Goal: Navigation & Orientation: Find specific page/section

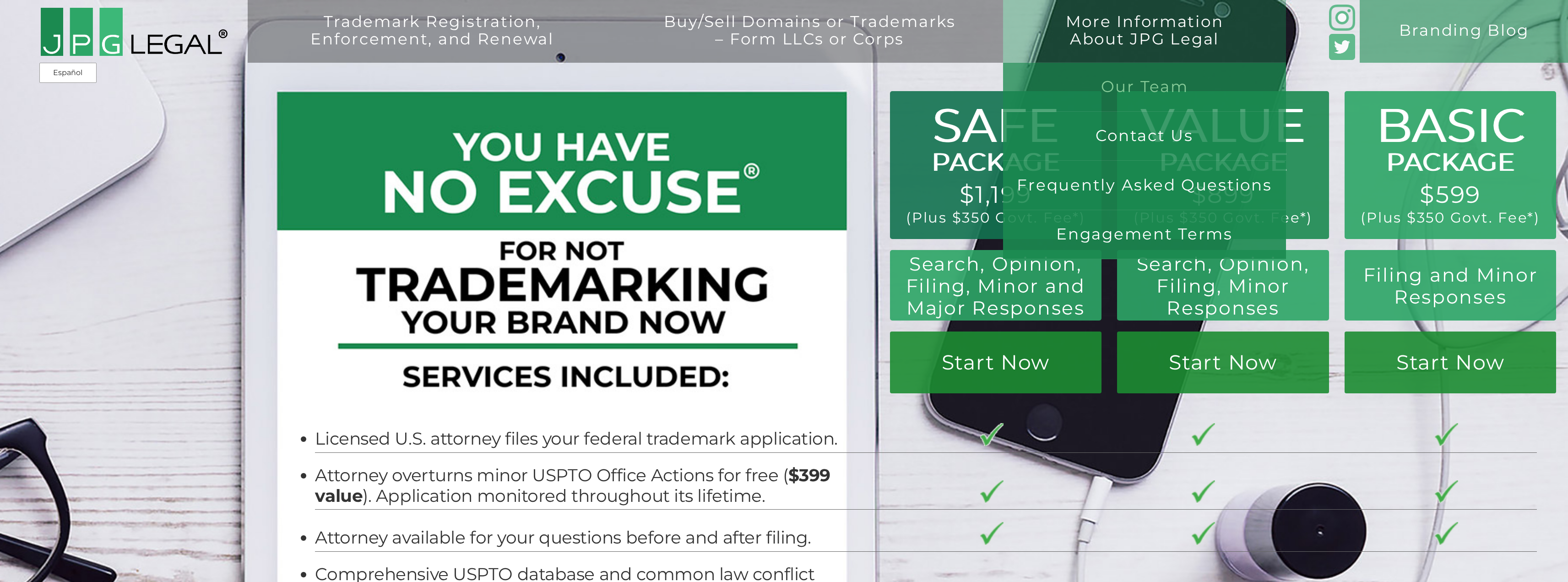
click at [1126, 95] on link "Our Team" at bounding box center [1144, 87] width 284 height 49
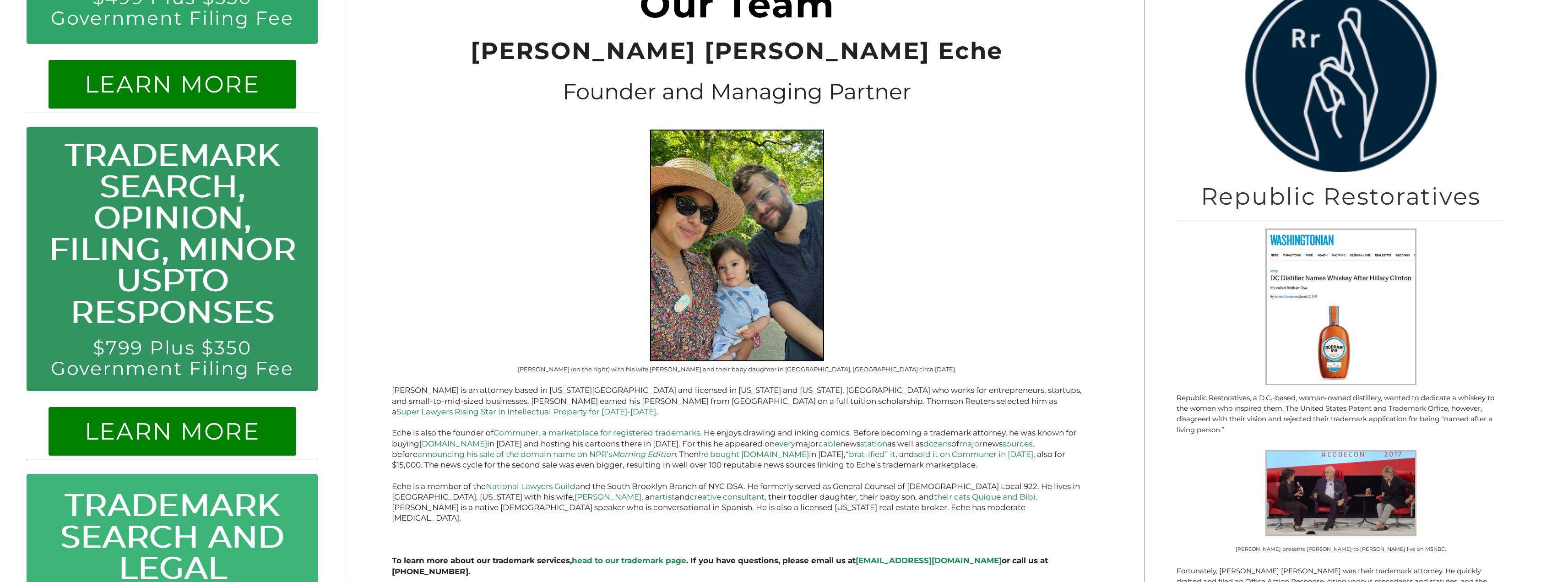
scroll to position [596, 0]
